Goal: Find specific page/section: Find specific page/section

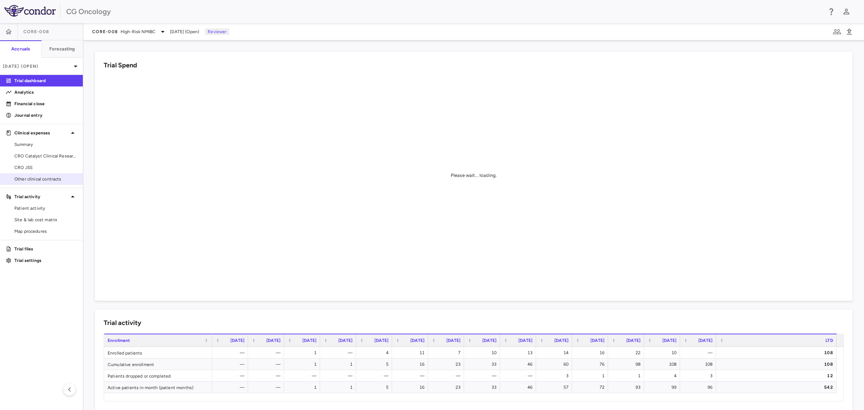
click at [45, 182] on span "Other clinical contracts" at bounding box center [45, 179] width 63 height 6
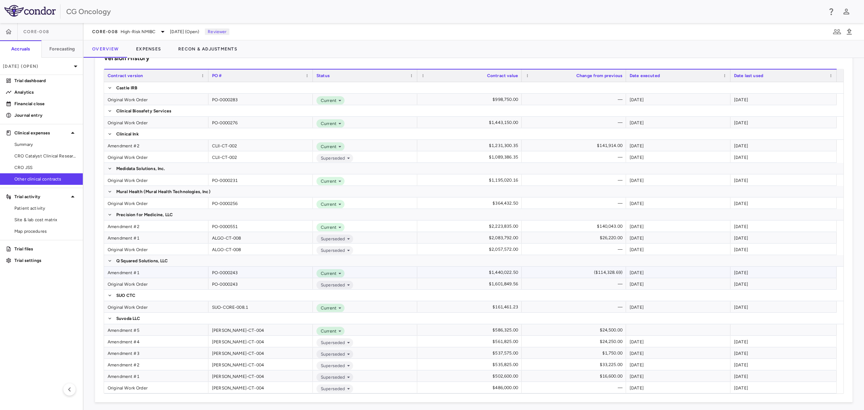
scroll to position [204, 0]
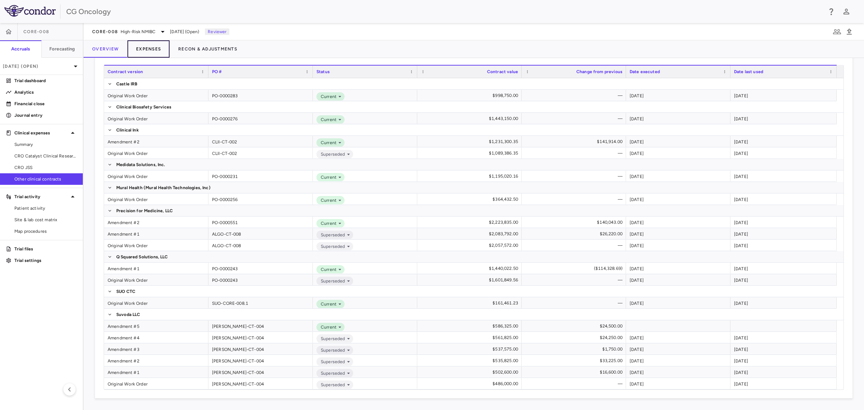
click at [145, 46] on button "Expenses" at bounding box center [148, 48] width 42 height 17
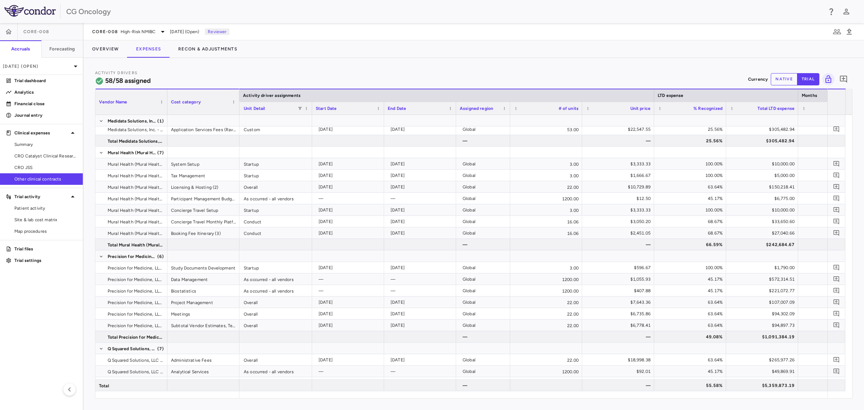
scroll to position [0, 351]
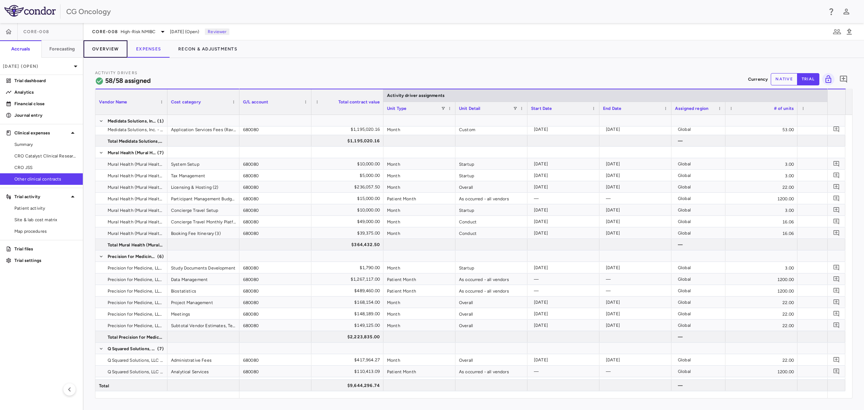
click at [111, 48] on button "Overview" at bounding box center [106, 48] width 44 height 17
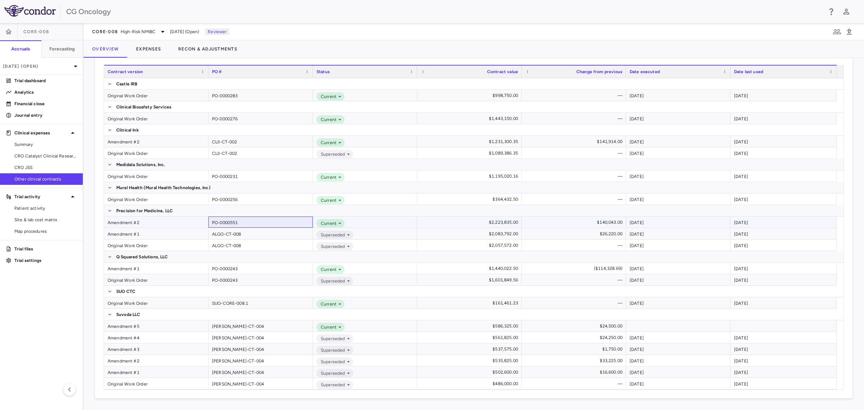
drag, startPoint x: 249, startPoint y: 221, endPoint x: 204, endPoint y: 224, distance: 45.1
click at [204, 224] on div "Amendment #2 PO-0000551 Current $2,223,835.00 $140,043.00 [DATE] [DATE]" at bounding box center [470, 222] width 732 height 12
drag, startPoint x: 245, startPoint y: 224, endPoint x: 186, endPoint y: 143, distance: 100.0
click at [190, 209] on div "Original Work Order PO-0000283 Current $998,750.00 — [DATE] [DATE] Original Wor…" at bounding box center [473, 233] width 739 height 311
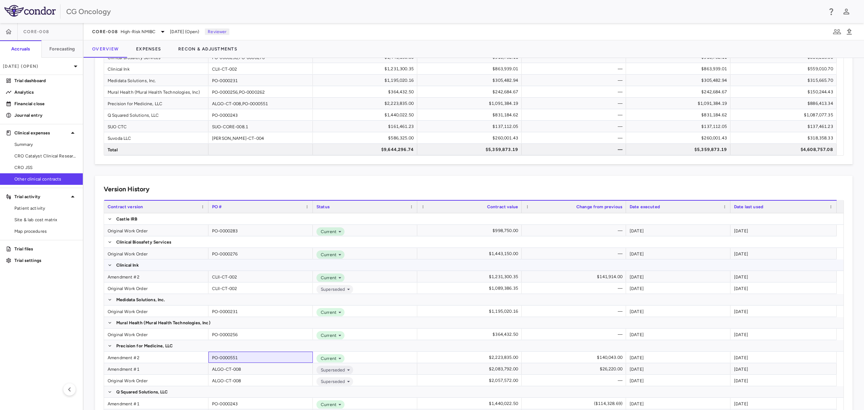
scroll to position [204, 0]
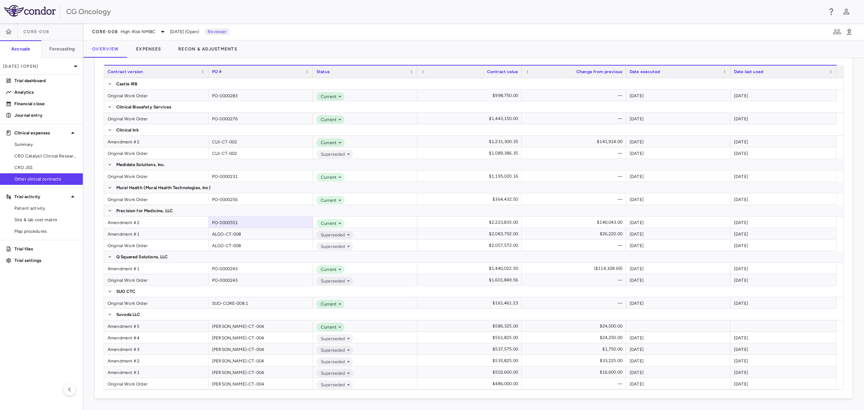
click at [853, 146] on div "OCC Expense Summary Currency native trial Drag here to set row groups Drag here…" at bounding box center [474, 234] width 780 height 352
